Goal: Task Accomplishment & Management: Use online tool/utility

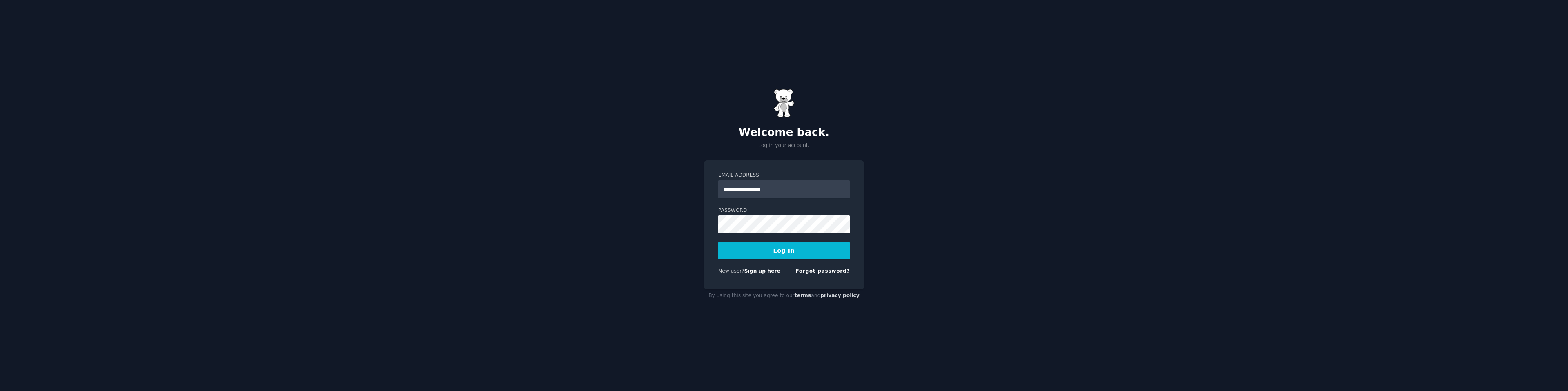
type input "**********"
click at [718, 242] on button "Log In" at bounding box center [784, 251] width 131 height 17
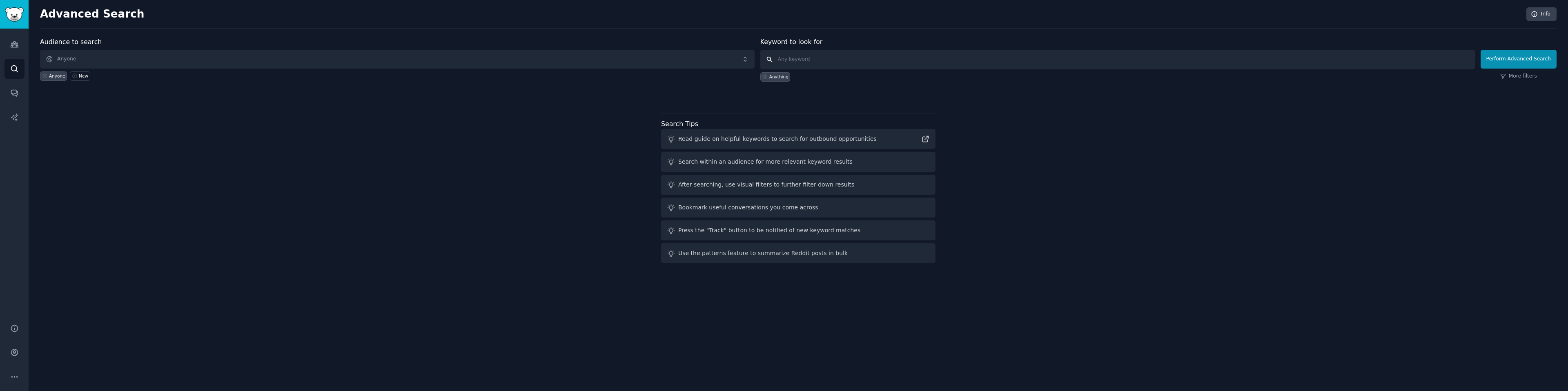
click at [842, 66] on input "text" at bounding box center [1118, 60] width 715 height 19
type input "ACA health insurance"
click button "Perform Advanced Search" at bounding box center [1518, 59] width 76 height 19
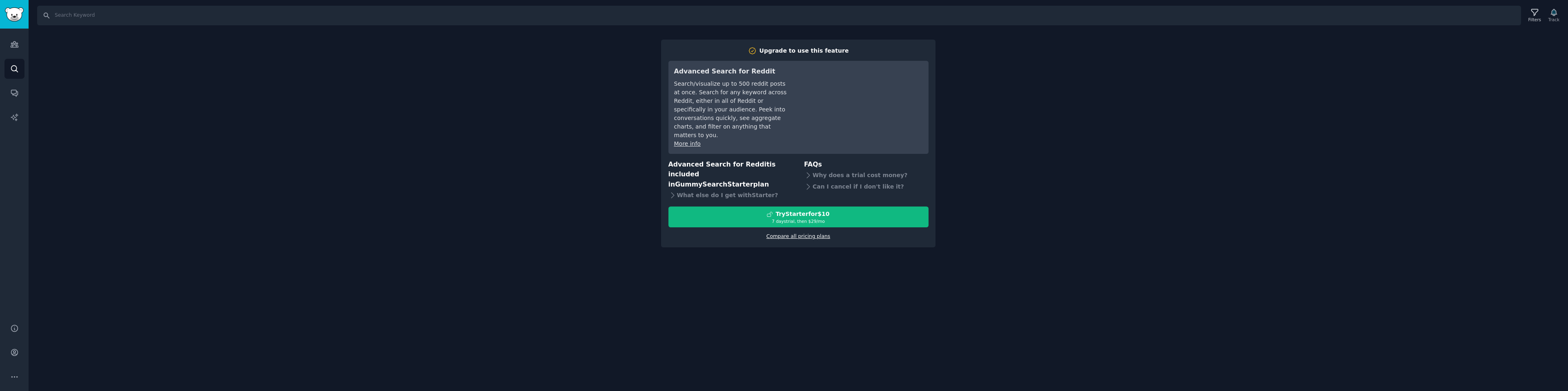
click at [801, 234] on link "Compare all pricing plans" at bounding box center [798, 236] width 64 height 5
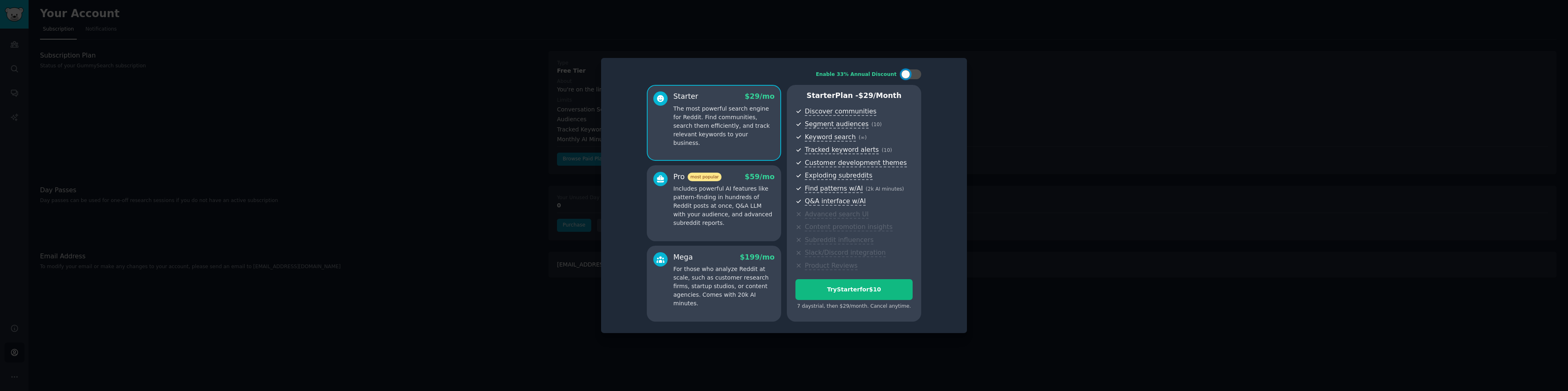
click at [909, 356] on div at bounding box center [784, 195] width 1568 height 391
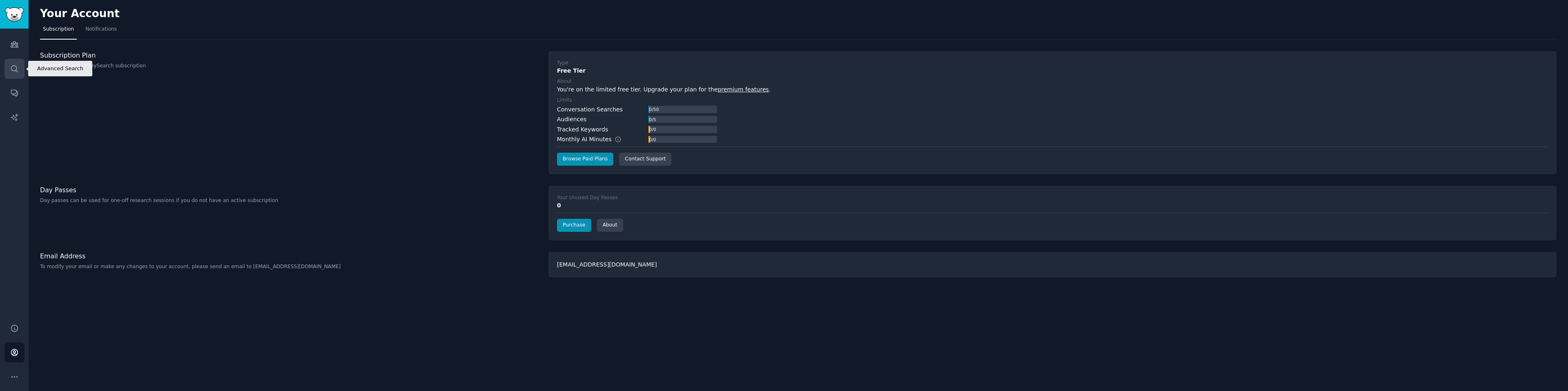
click at [8, 64] on link "Search" at bounding box center [14, 69] width 20 height 20
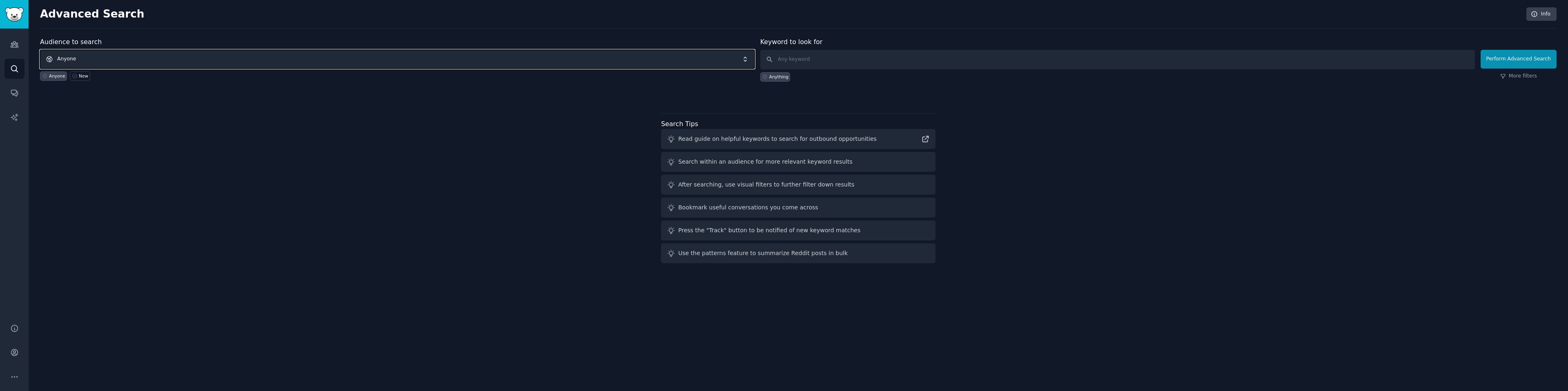
click at [106, 63] on span "Anyone" at bounding box center [397, 59] width 715 height 19
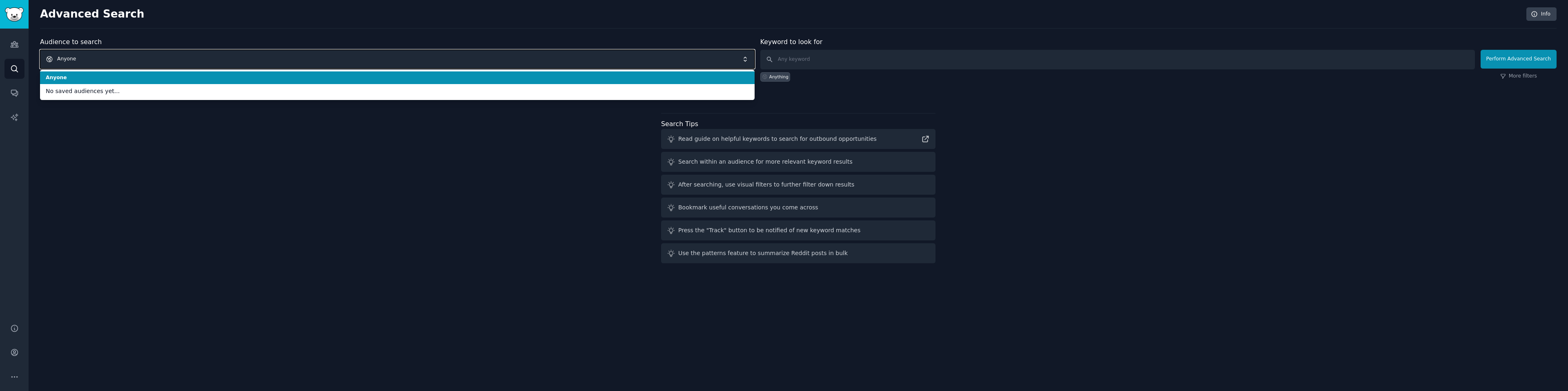
click at [106, 63] on span "Anyone" at bounding box center [397, 59] width 715 height 19
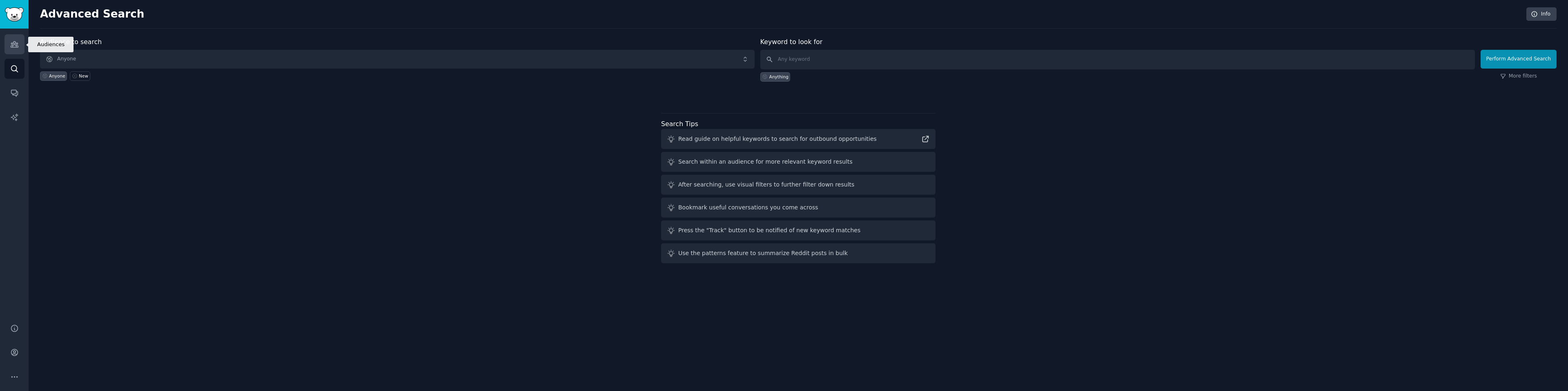
click at [17, 43] on icon "Sidebar" at bounding box center [14, 44] width 7 height 5
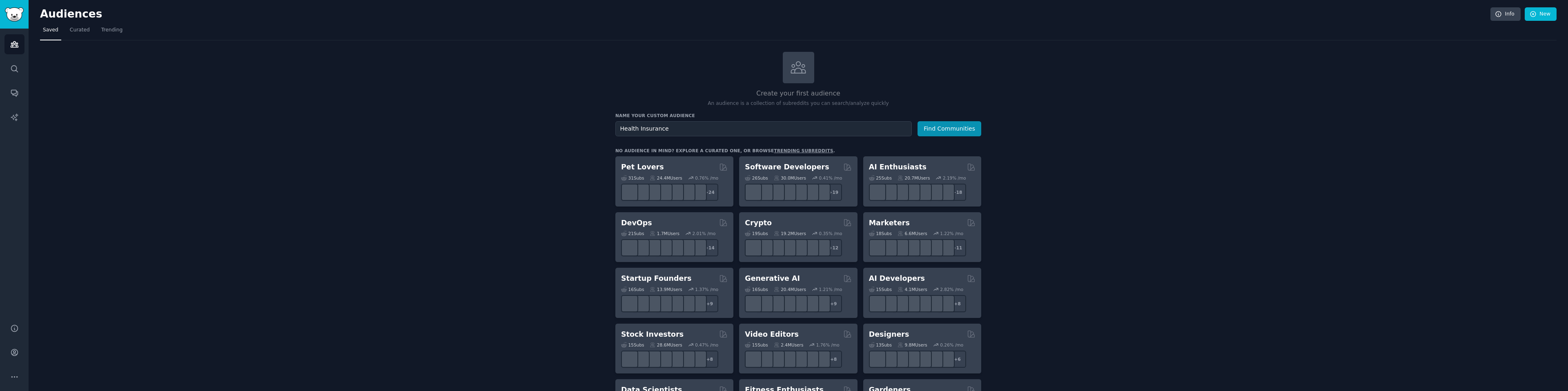
type input "Health Insurance"
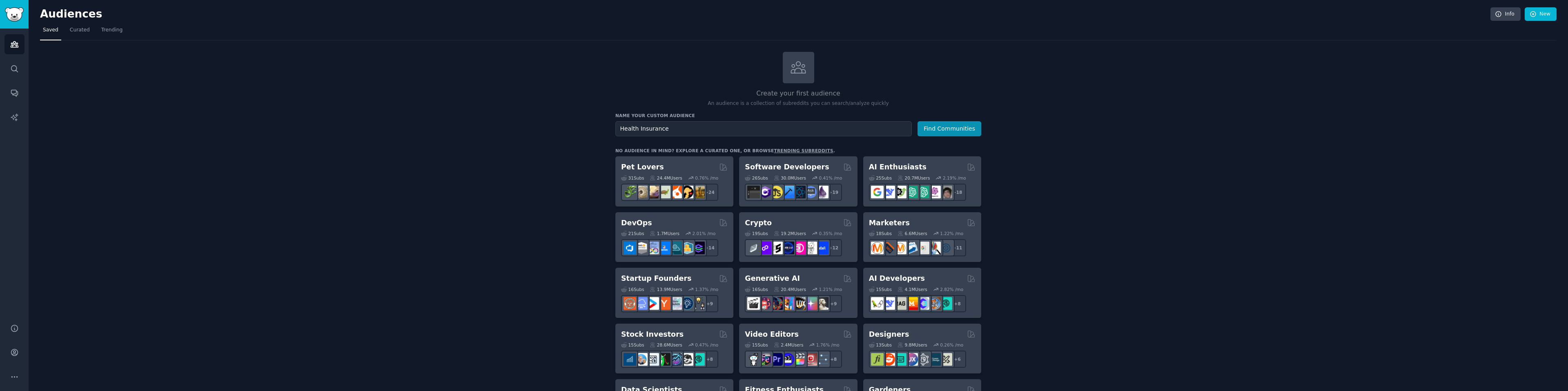
click at [917, 121] on button "Find Communities" at bounding box center [949, 128] width 64 height 15
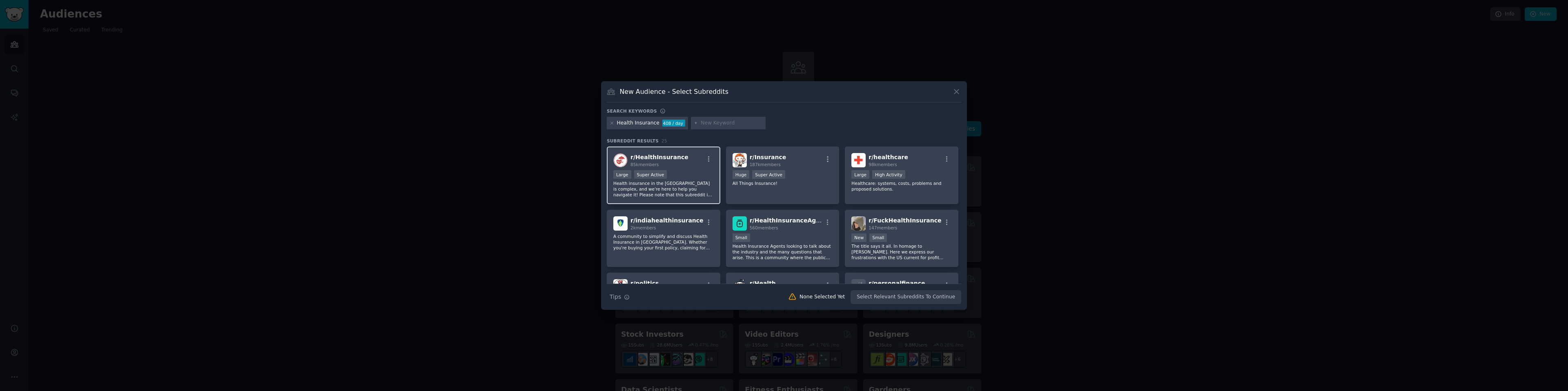
click at [674, 156] on span "r/ HealthInsurance" at bounding box center [659, 157] width 58 height 7
click at [794, 187] on div "r/ Insurance 187k members 100,000 - 1,000,000 members Huge Super Active All Thi…" at bounding box center [783, 175] width 113 height 58
click at [908, 230] on div "147 members" at bounding box center [905, 227] width 72 height 5
click at [935, 293] on button "Create Audience" at bounding box center [934, 297] width 54 height 14
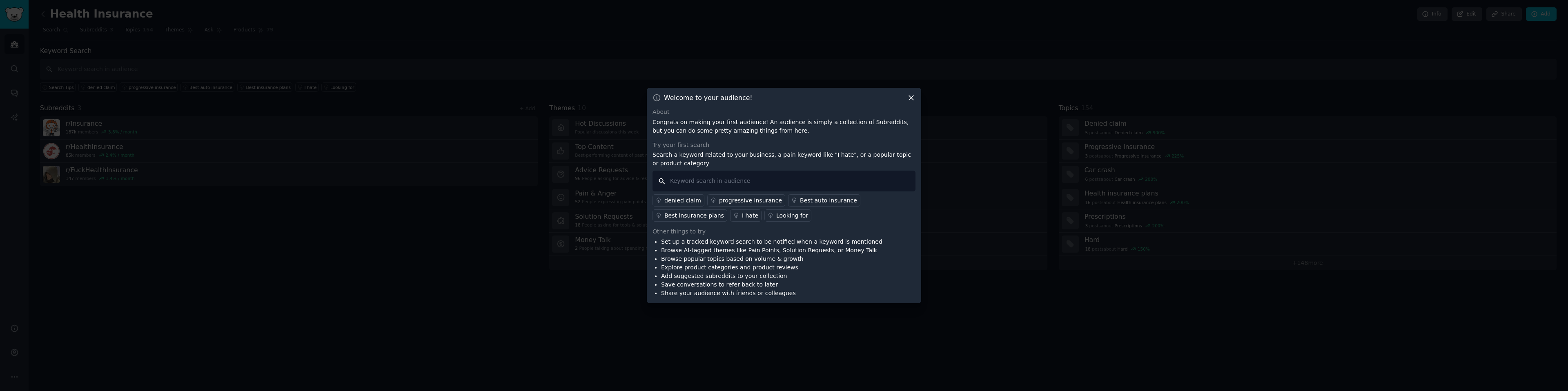
click at [738, 182] on input "text" at bounding box center [784, 181] width 263 height 21
type input "I hate"
click at [787, 219] on div "Looking for" at bounding box center [792, 215] width 32 height 9
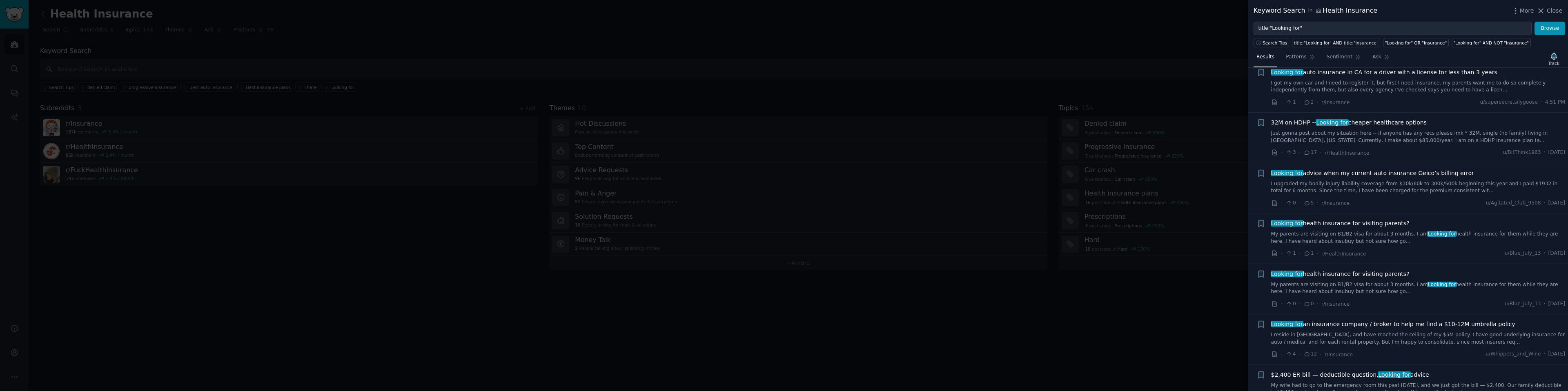
scroll to position [21, 0]
click at [1298, 29] on input "title:"Looking for"" at bounding box center [1392, 29] width 278 height 14
click at [1535, 22] on button "Browse" at bounding box center [1550, 29] width 30 height 14
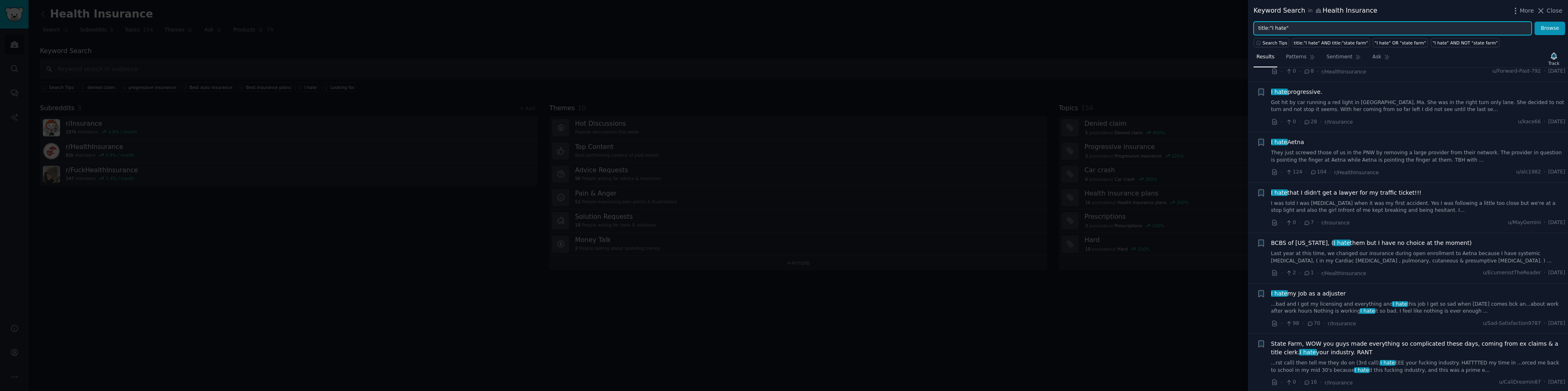
scroll to position [0, 0]
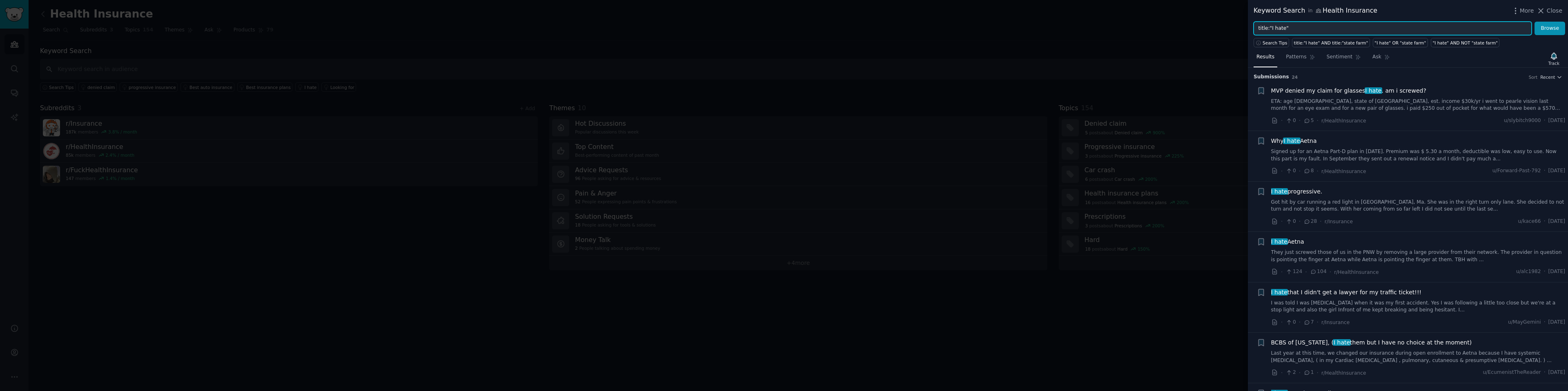
click at [1329, 29] on input "title:"I hate"" at bounding box center [1392, 29] width 278 height 14
click at [1535, 22] on button "Browse" at bounding box center [1550, 29] width 30 height 14
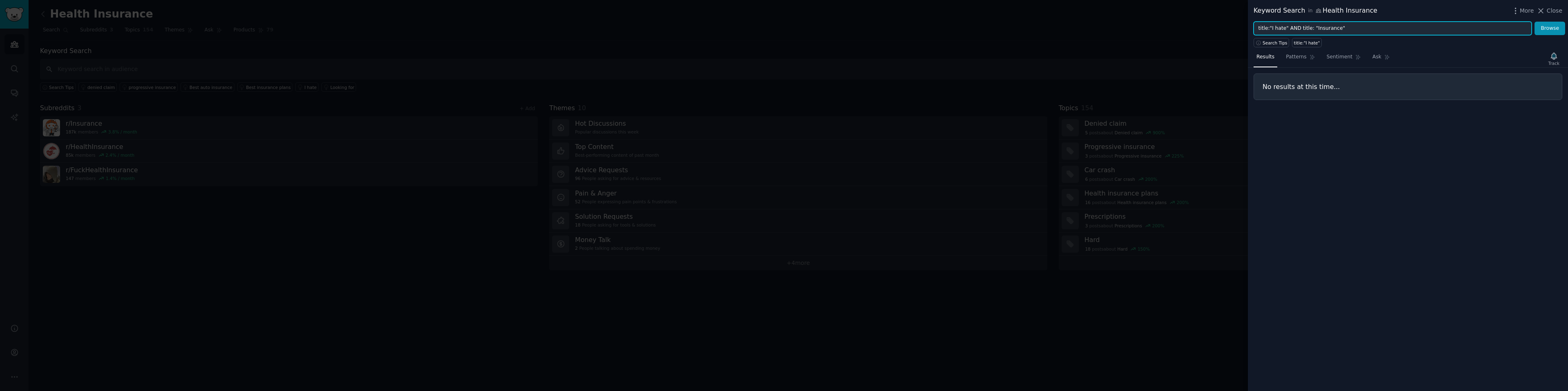
click at [1535, 22] on button "Browse" at bounding box center [1550, 29] width 30 height 14
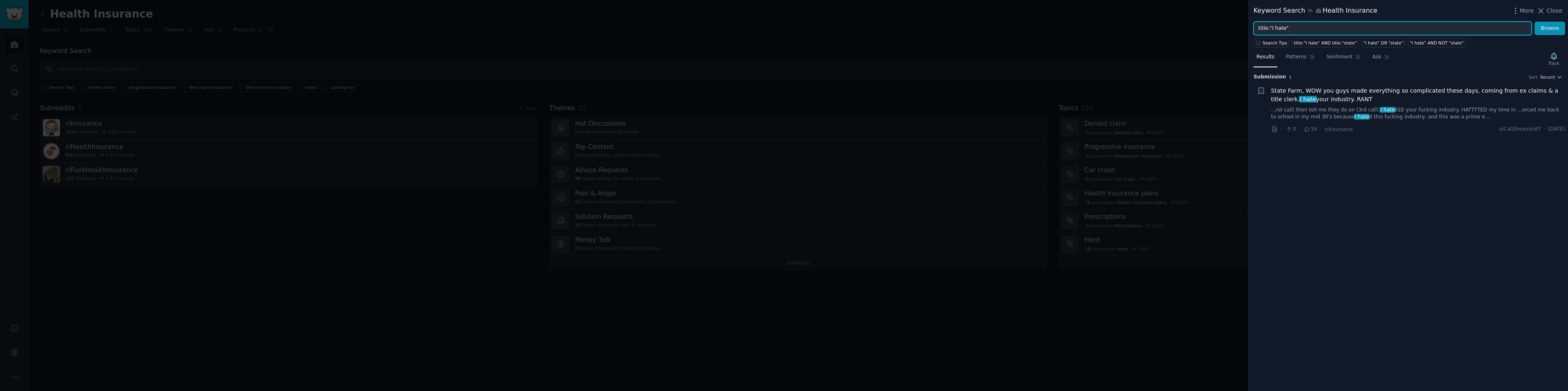
type input "title:"I hate""
click at [1535, 22] on button "Browse" at bounding box center [1550, 29] width 30 height 14
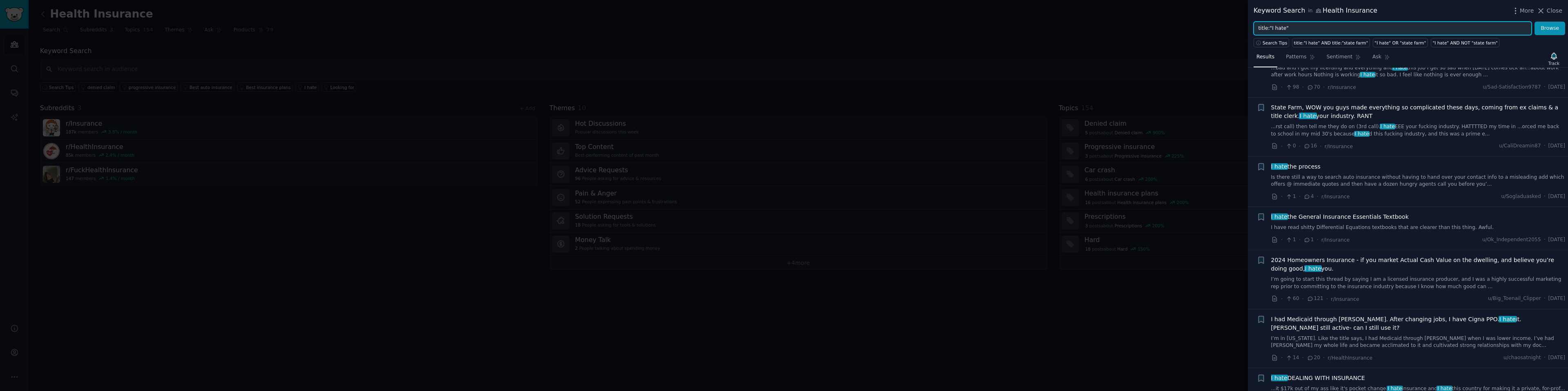
scroll to position [337, 0]
